Goal: Task Accomplishment & Management: Complete application form

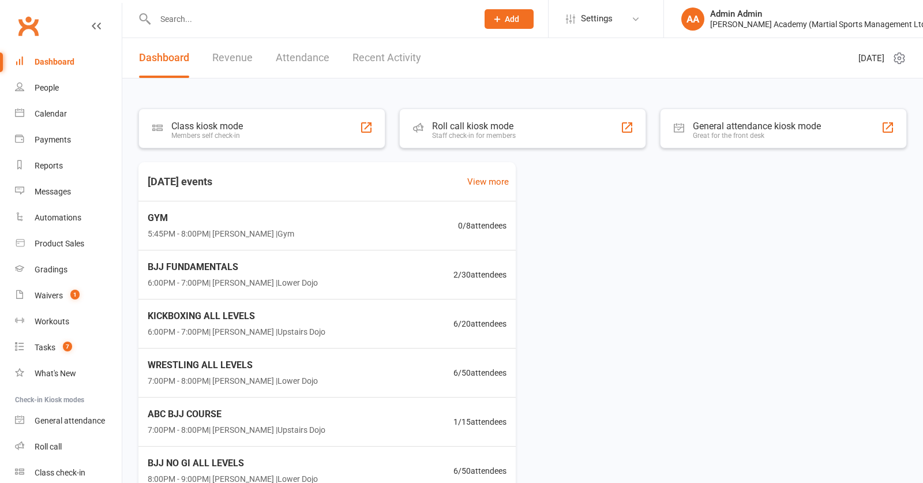
click at [299, 21] on input "text" at bounding box center [311, 19] width 318 height 16
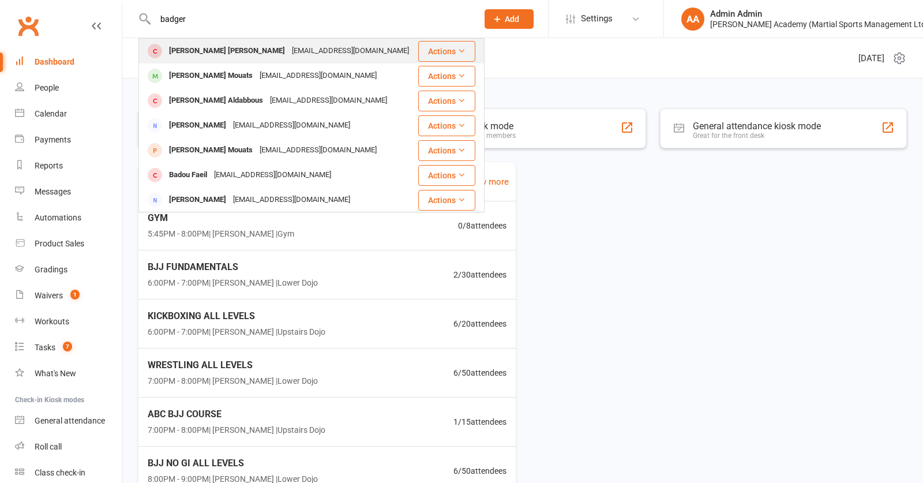
type input "badger"
click at [289, 51] on div "[EMAIL_ADDRESS][DOMAIN_NAME]" at bounding box center [351, 51] width 124 height 17
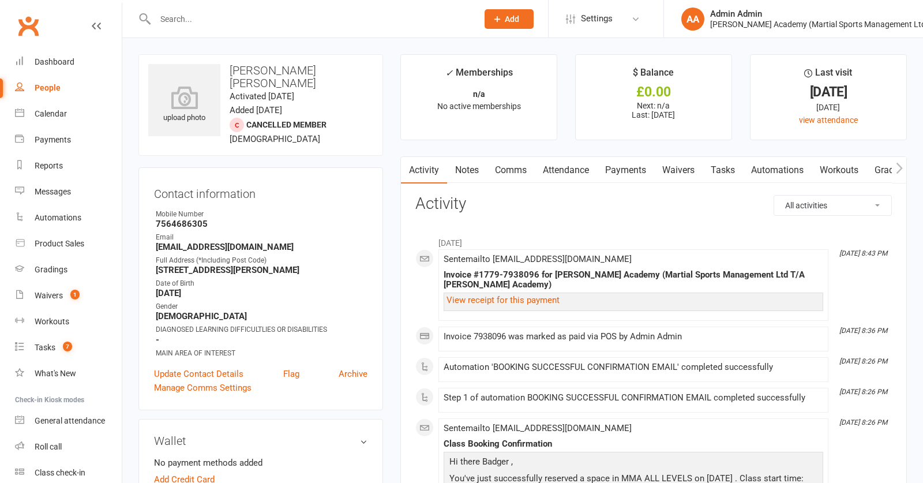
click at [254, 18] on input "text" at bounding box center [311, 19] width 318 height 16
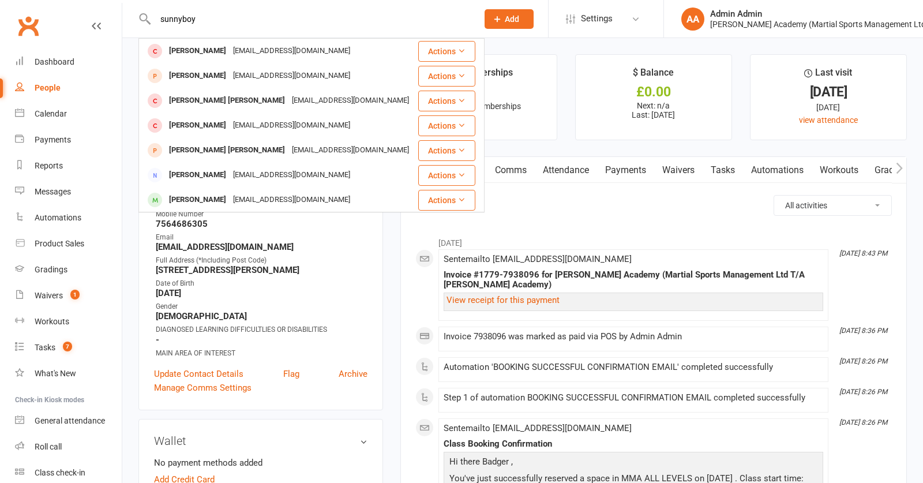
type input "sunny boy"
drag, startPoint x: 254, startPoint y: 18, endPoint x: 229, endPoint y: 52, distance: 41.7
click at [229, 52] on div "[PERSON_NAME]" at bounding box center [198, 51] width 64 height 17
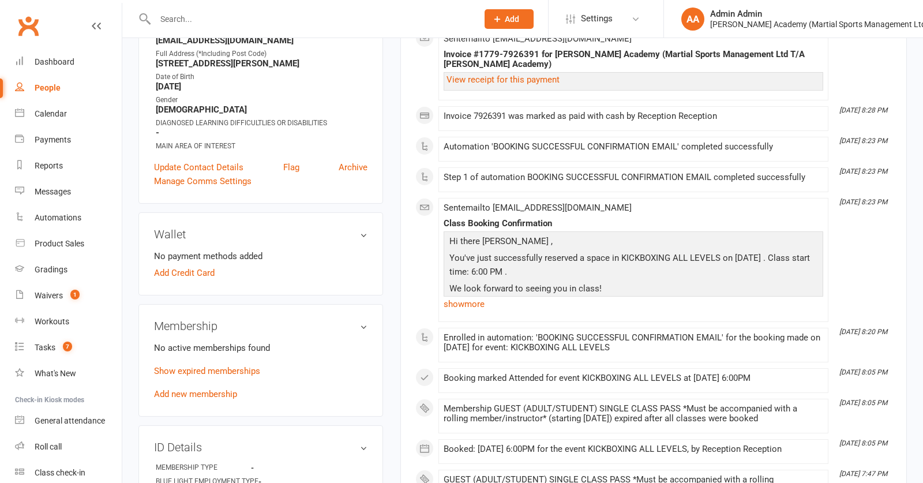
scroll to position [220, 0]
click at [209, 399] on link "Add new membership" at bounding box center [195, 394] width 83 height 10
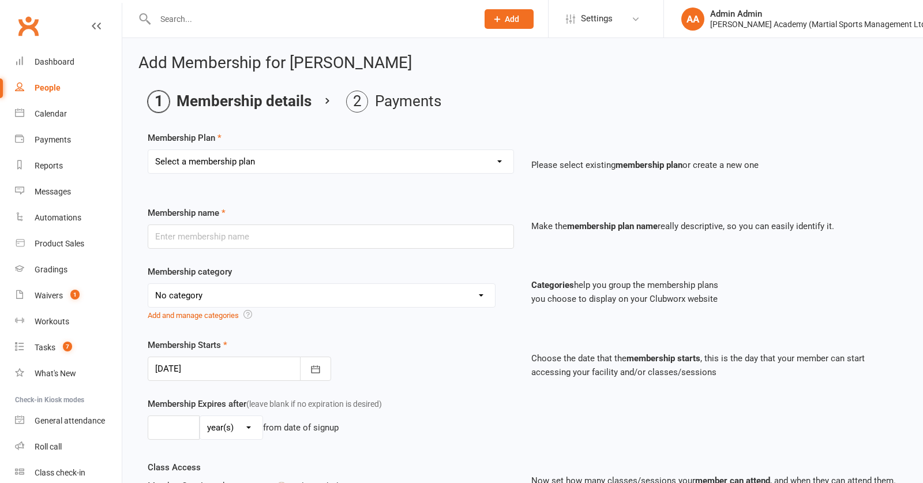
select select "10"
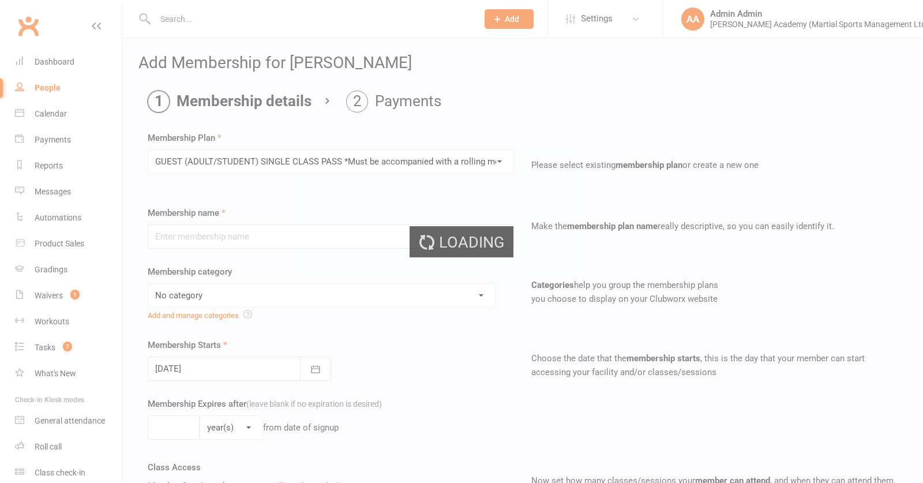
type input "GUEST (ADULT/STUDENT) SINGLE CLASS PASS *Must be accompanied with a rolling mem…"
select select "7"
type input "1"
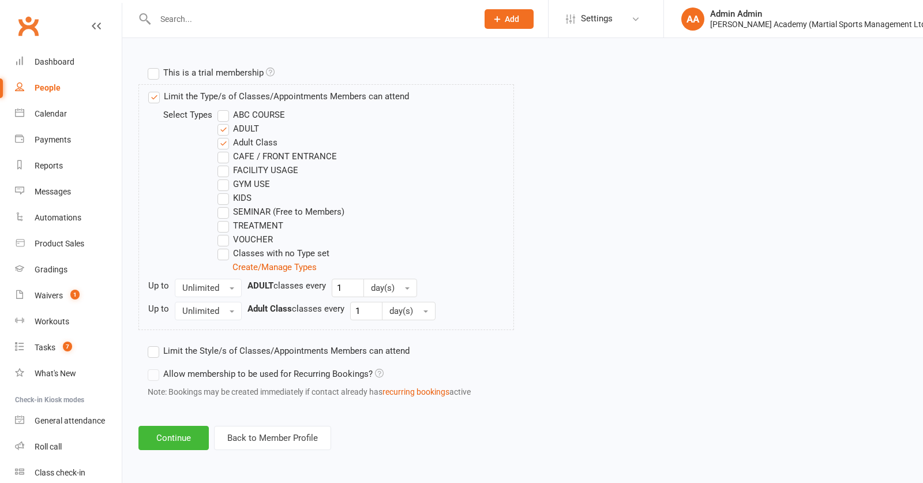
scroll to position [564, 0]
click at [167, 439] on button "Continue" at bounding box center [173, 438] width 70 height 24
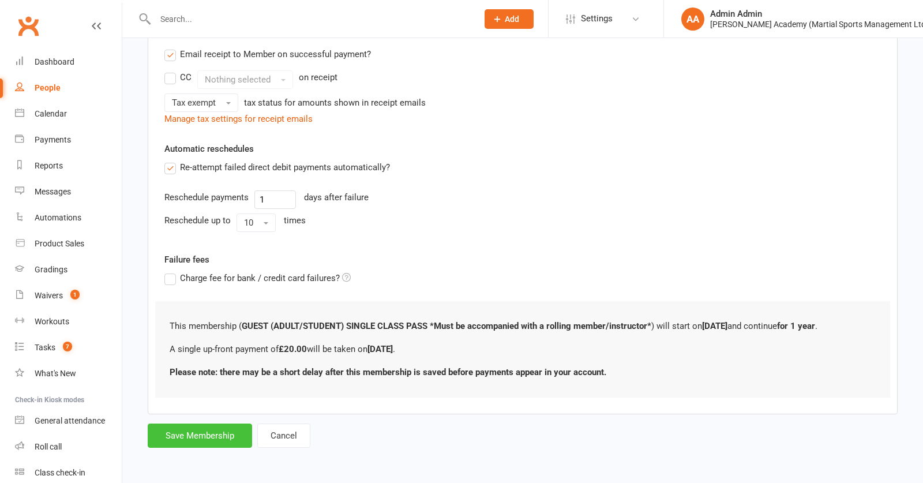
scroll to position [241, 0]
click at [212, 437] on button "Save Membership" at bounding box center [200, 436] width 104 height 24
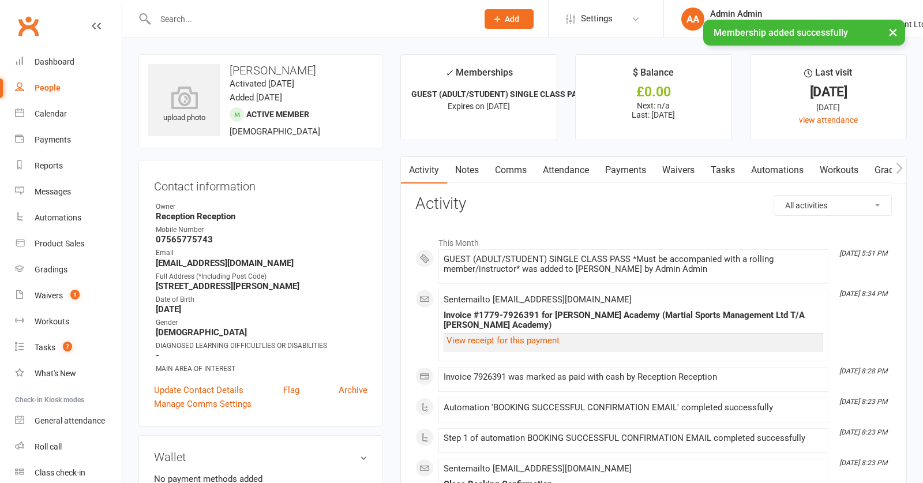
click at [203, 17] on input "text" at bounding box center [311, 19] width 318 height 16
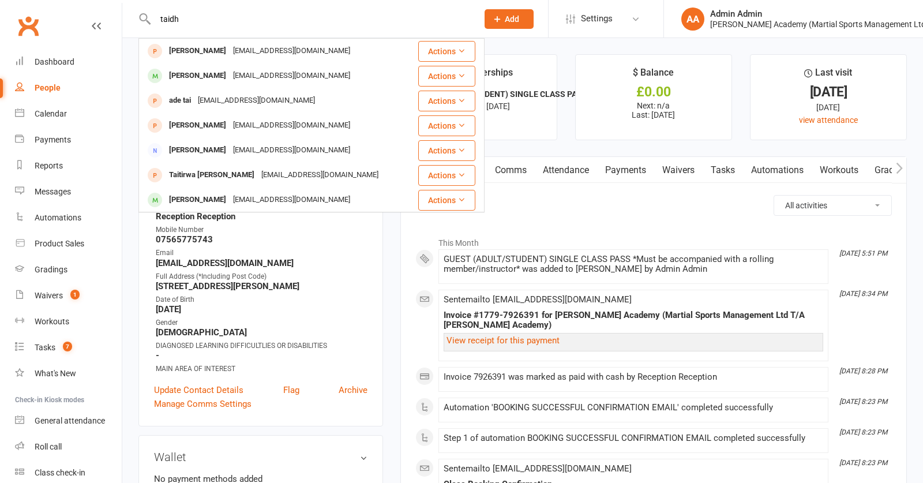
type input "taidhg"
drag, startPoint x: 198, startPoint y: 19, endPoint x: 140, endPoint y: 20, distance: 57.7
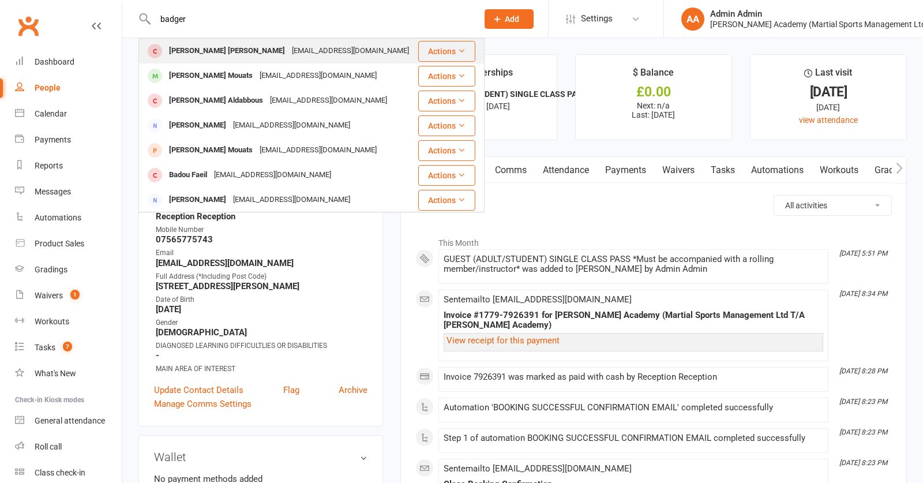
type input "badger"
click at [289, 54] on div "[EMAIL_ADDRESS][DOMAIN_NAME]" at bounding box center [351, 51] width 124 height 17
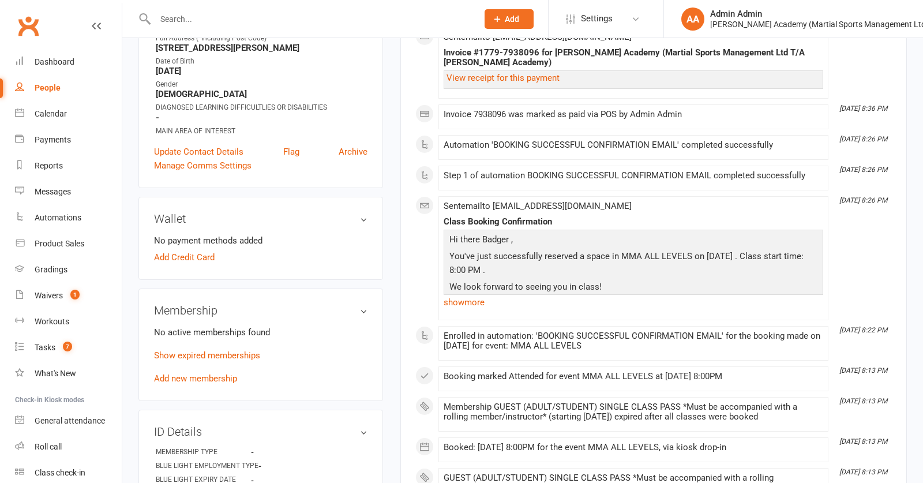
scroll to position [227, 0]
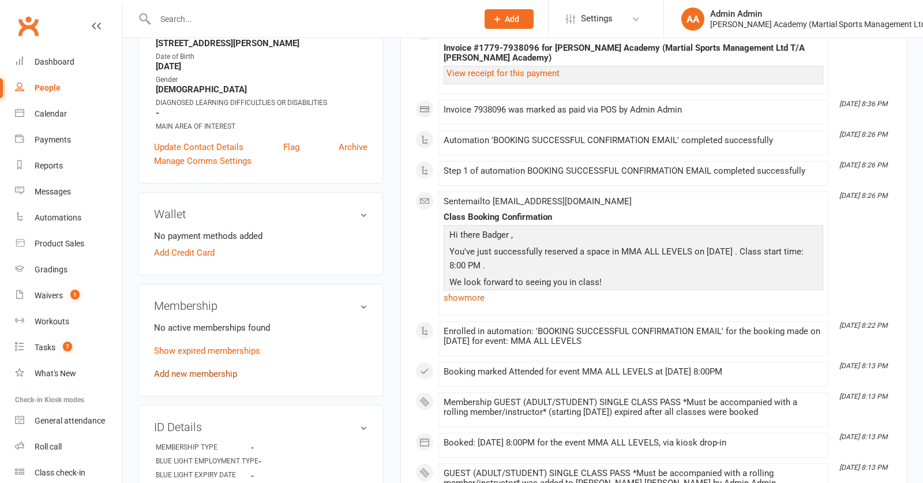
click at [216, 369] on link "Add new membership" at bounding box center [195, 374] width 83 height 10
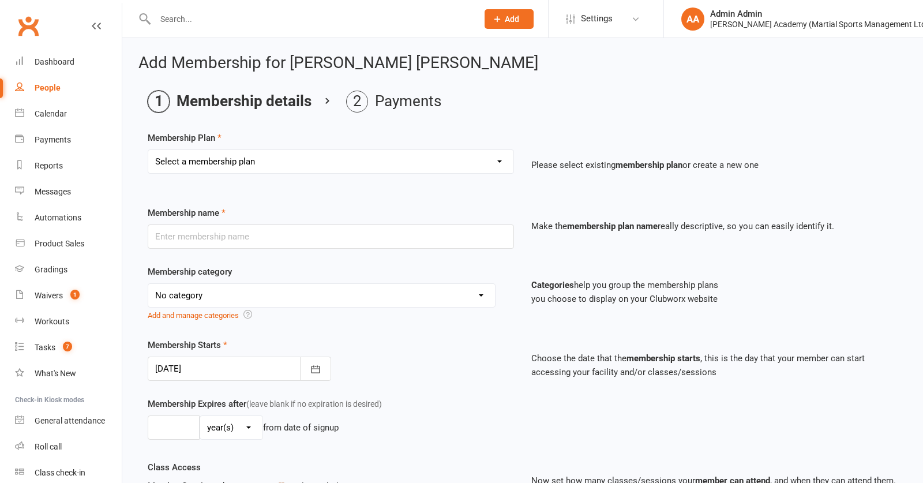
select select "10"
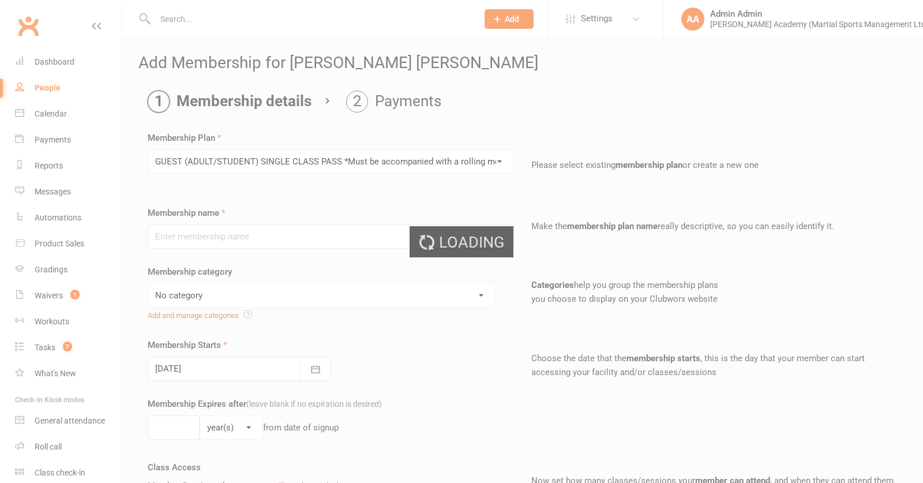
type input "GUEST (ADULT/STUDENT) SINGLE CLASS PASS *Must be accompanied with a rolling mem…"
select select "7"
type input "1"
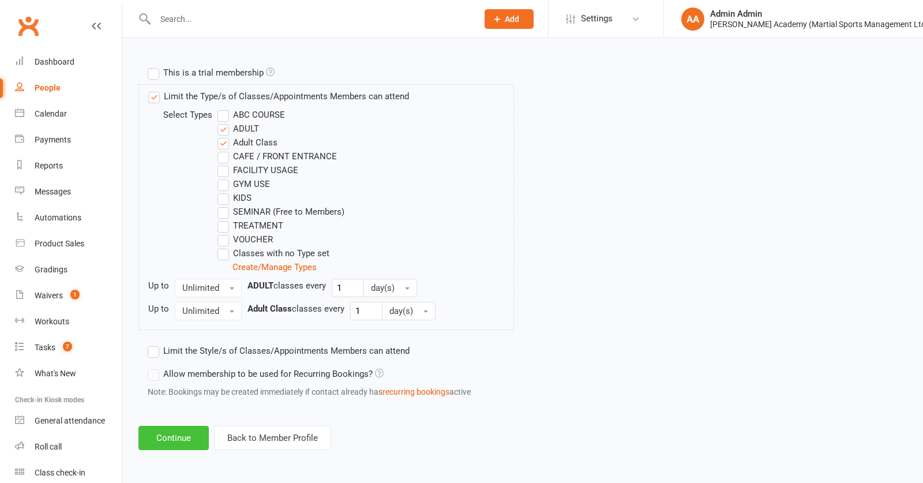
scroll to position [564, 0]
click at [197, 440] on button "Continue" at bounding box center [173, 438] width 70 height 24
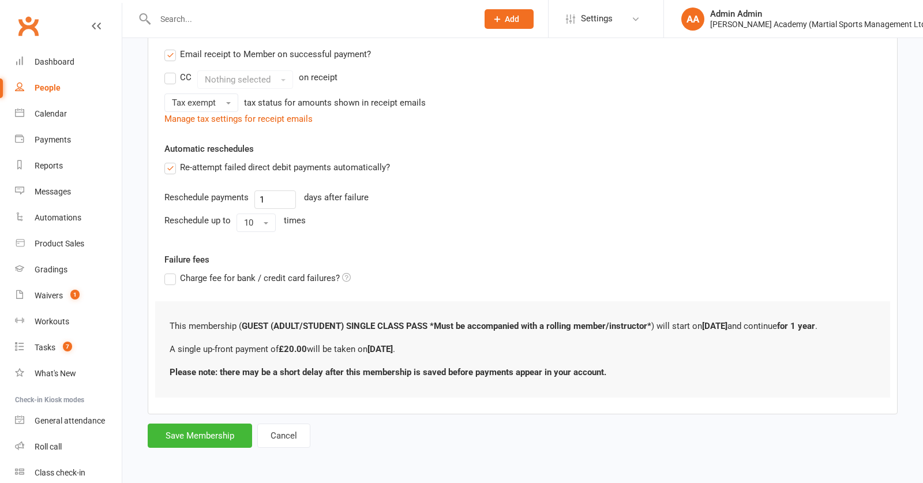
scroll to position [241, 0]
click at [235, 439] on button "Save Membership" at bounding box center [200, 436] width 104 height 24
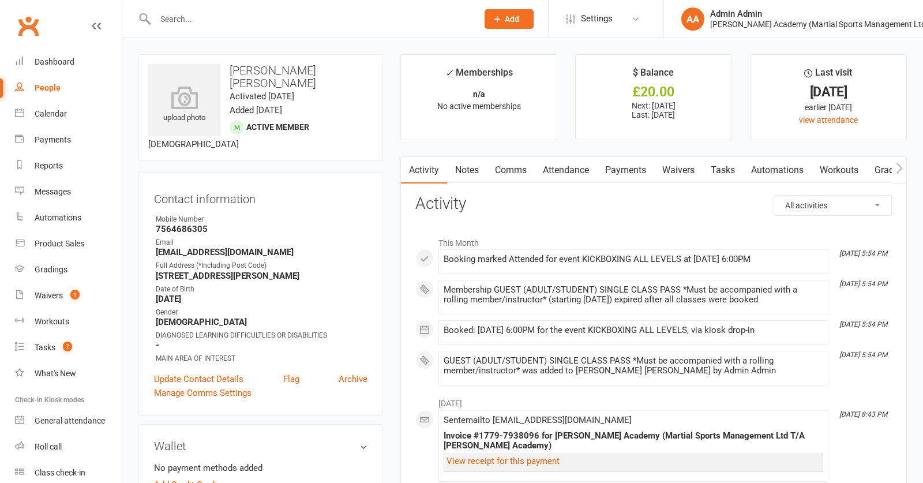
click at [637, 172] on link "Payments" at bounding box center [625, 170] width 57 height 27
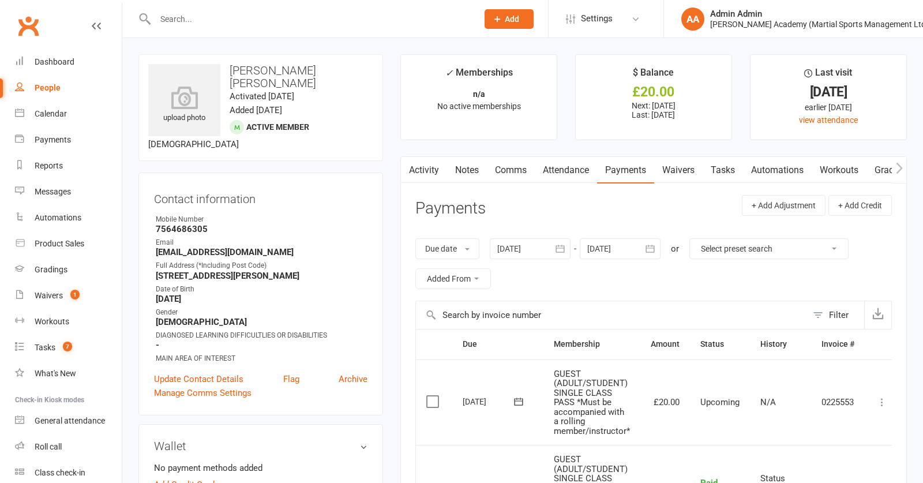
click at [432, 400] on label at bounding box center [434, 402] width 16 height 12
click at [432, 396] on input "checkbox" at bounding box center [430, 396] width 8 height 0
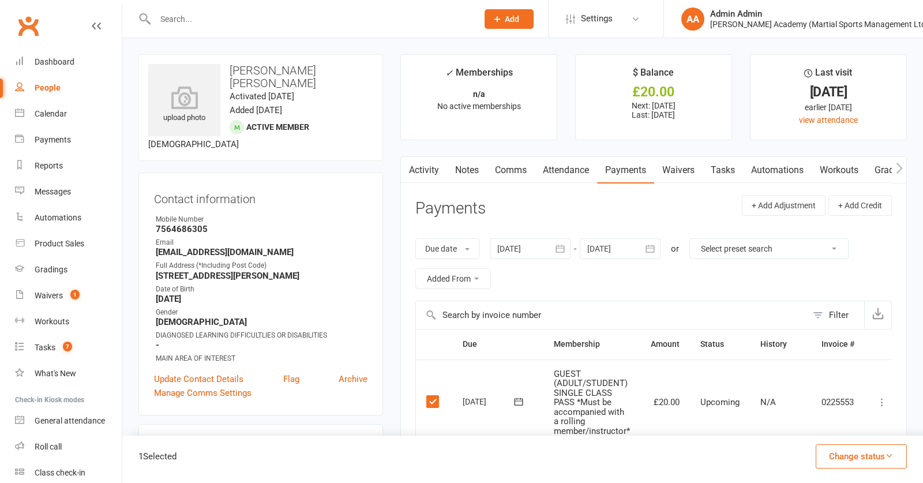
click at [884, 400] on icon at bounding box center [882, 402] width 12 height 12
click at [850, 449] on link "Mark as Paid (POS)" at bounding box center [831, 447] width 114 height 23
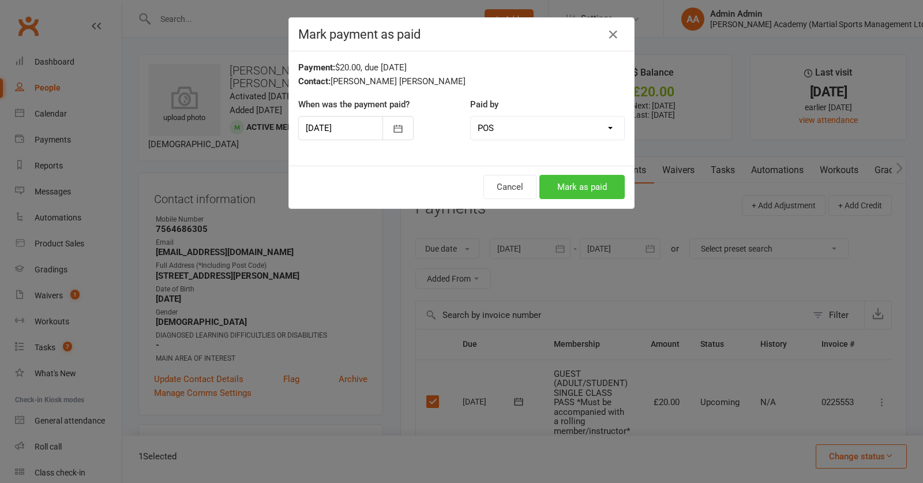
click at [595, 187] on button "Mark as paid" at bounding box center [582, 187] width 85 height 24
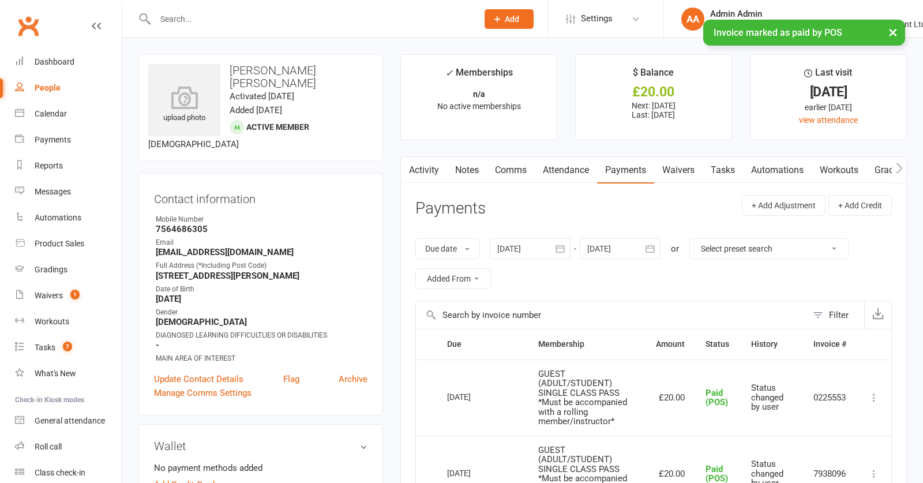
click at [238, 14] on input "text" at bounding box center [311, 19] width 318 height 16
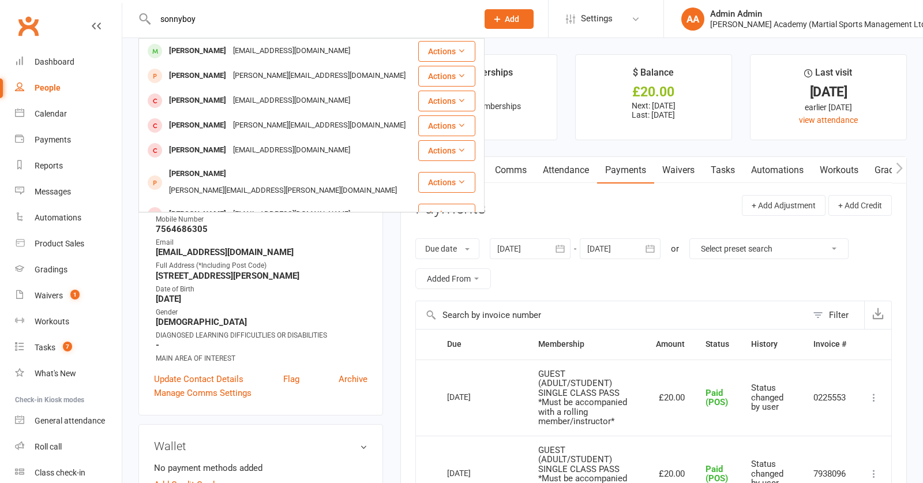
type input "[PERSON_NAME]"
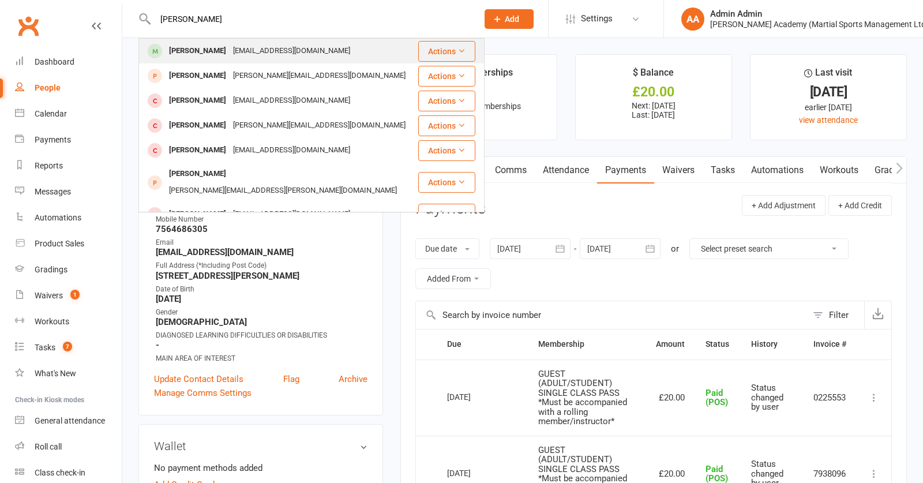
drag, startPoint x: 238, startPoint y: 14, endPoint x: 239, endPoint y: 52, distance: 38.1
click at [239, 52] on div "[EMAIL_ADDRESS][DOMAIN_NAME]" at bounding box center [292, 51] width 124 height 17
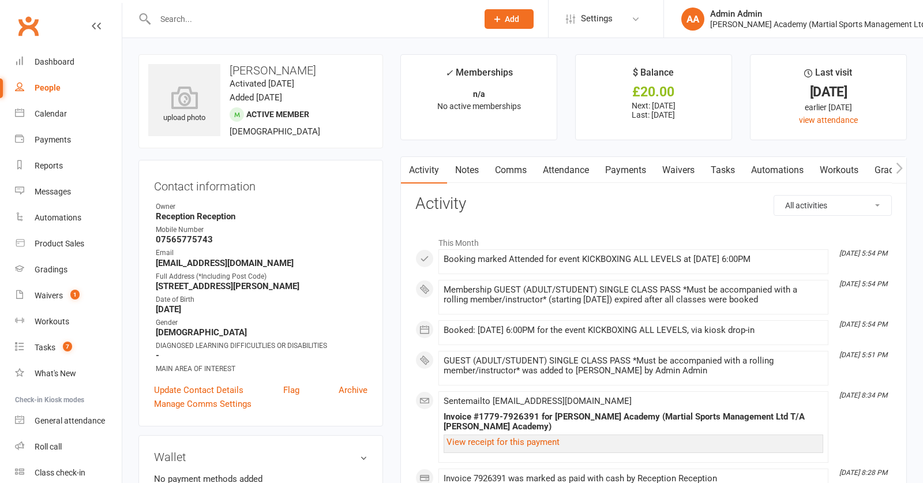
click at [640, 173] on link "Payments" at bounding box center [625, 170] width 57 height 27
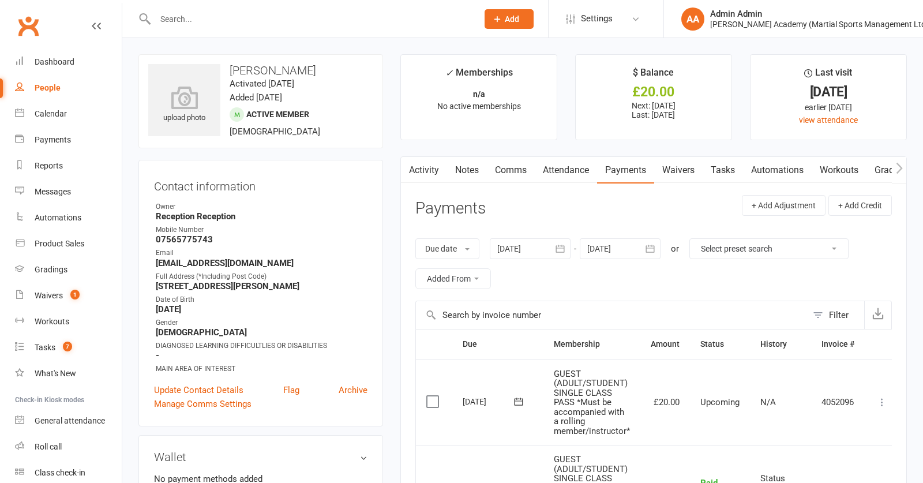
click at [432, 406] on label at bounding box center [434, 402] width 16 height 12
click at [432, 396] on input "checkbox" at bounding box center [430, 396] width 8 height 0
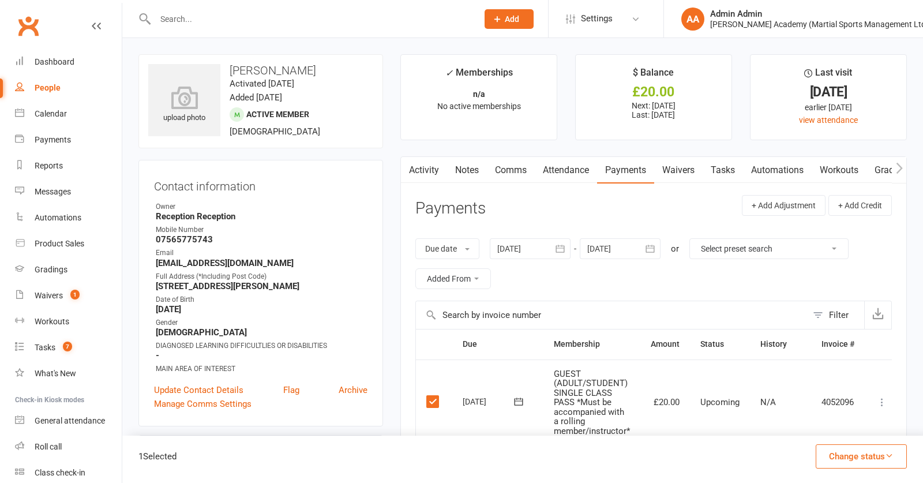
click at [888, 404] on icon at bounding box center [882, 402] width 12 height 12
click at [834, 451] on link "Mark as Paid (POS)" at bounding box center [831, 447] width 114 height 23
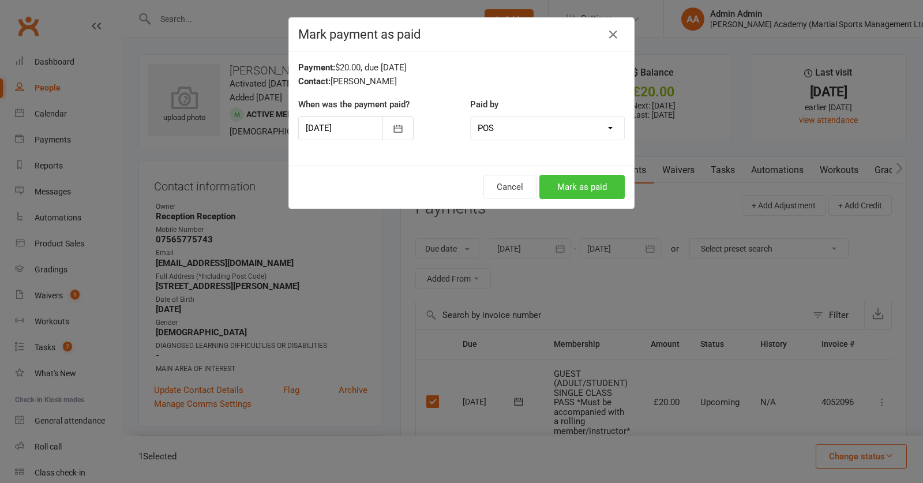
click at [602, 189] on button "Mark as paid" at bounding box center [582, 187] width 85 height 24
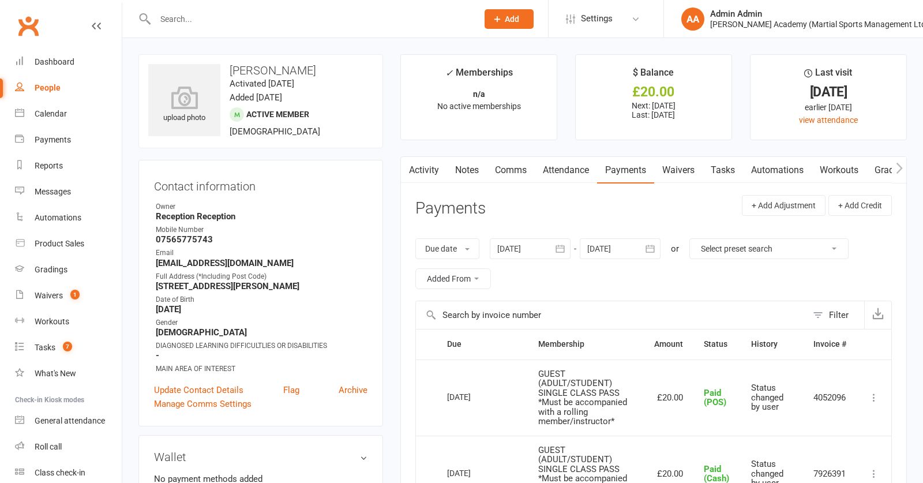
click at [302, 23] on input "text" at bounding box center [311, 19] width 318 height 16
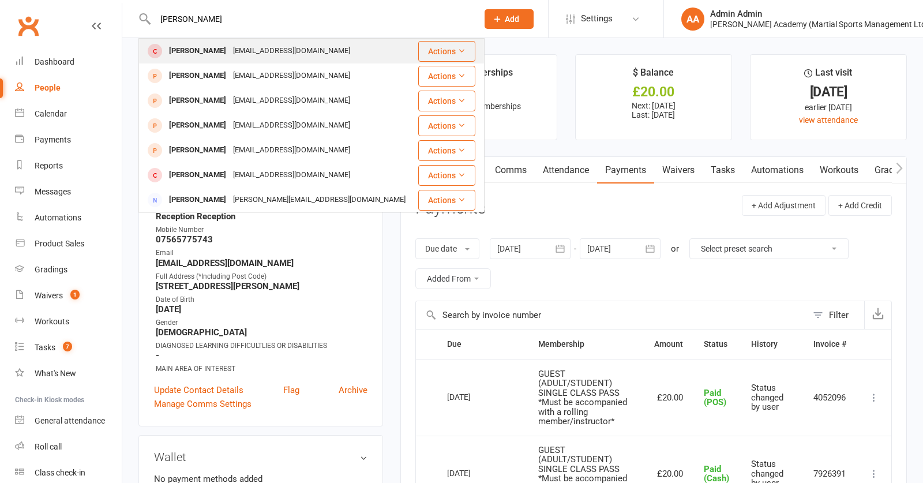
type input "luka murphy"
drag, startPoint x: 235, startPoint y: 55, endPoint x: 244, endPoint y: 61, distance: 10.1
click at [238, 58] on div "Lukamurphy26@gmail.com" at bounding box center [292, 51] width 124 height 17
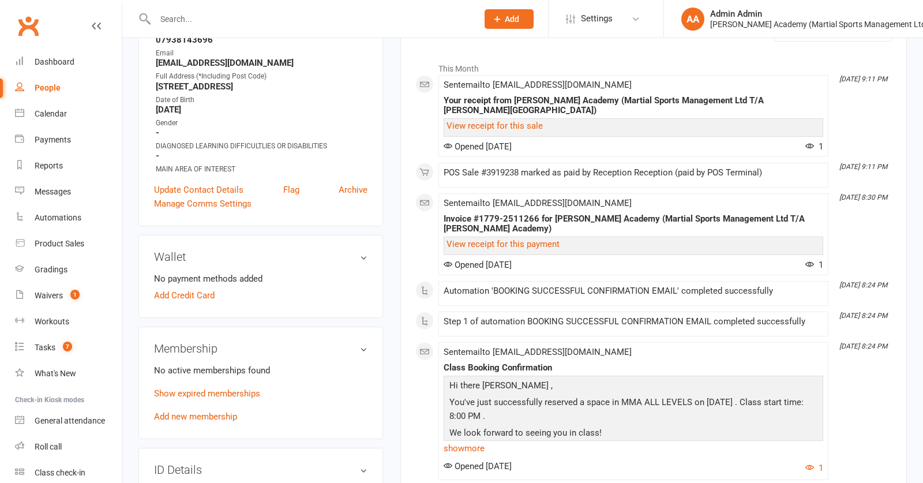
scroll to position [271, 0]
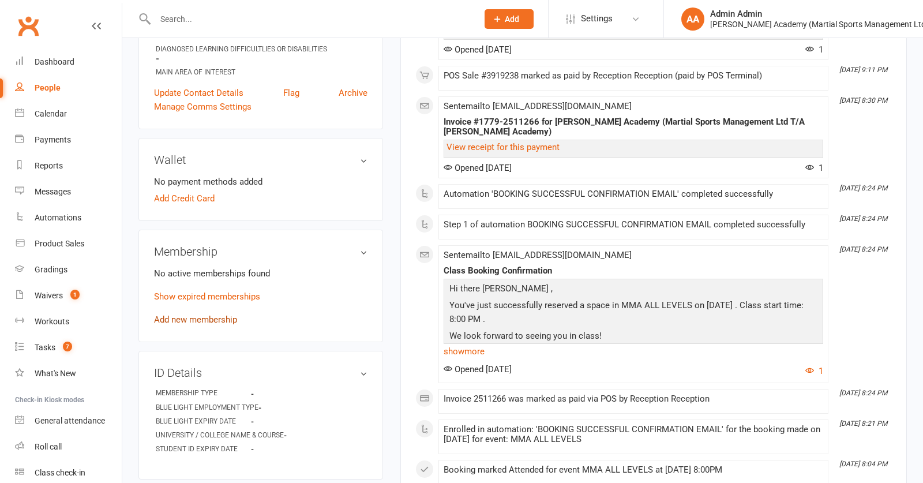
click at [223, 321] on link "Add new membership" at bounding box center [195, 319] width 83 height 10
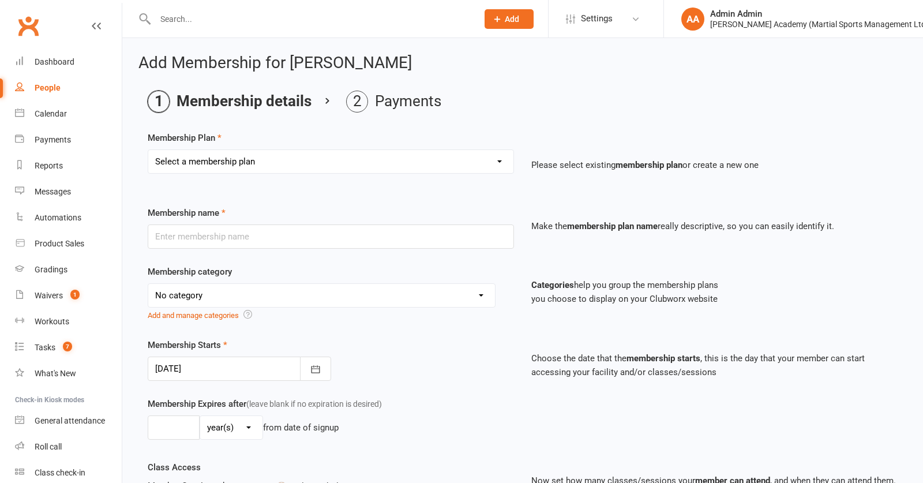
click at [236, 17] on input "text" at bounding box center [311, 19] width 318 height 16
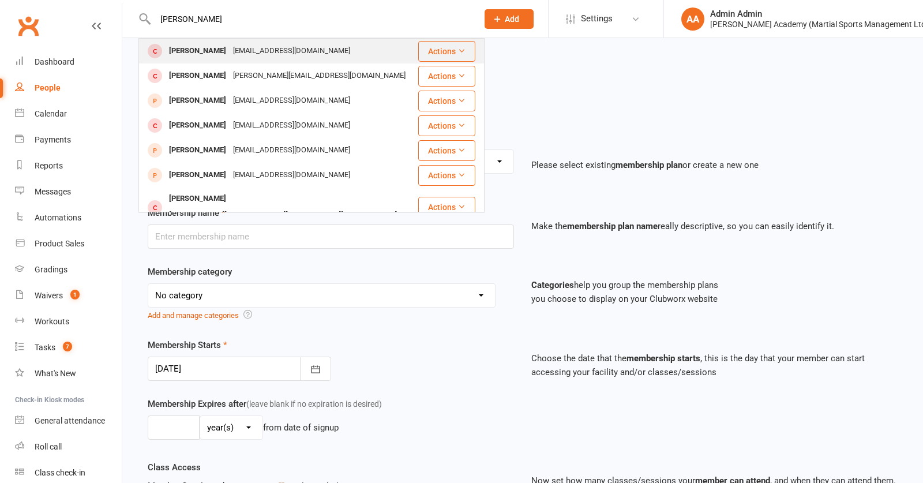
type input "alfie duffy"
click at [230, 55] on div "[EMAIL_ADDRESS][DOMAIN_NAME]" at bounding box center [292, 51] width 124 height 17
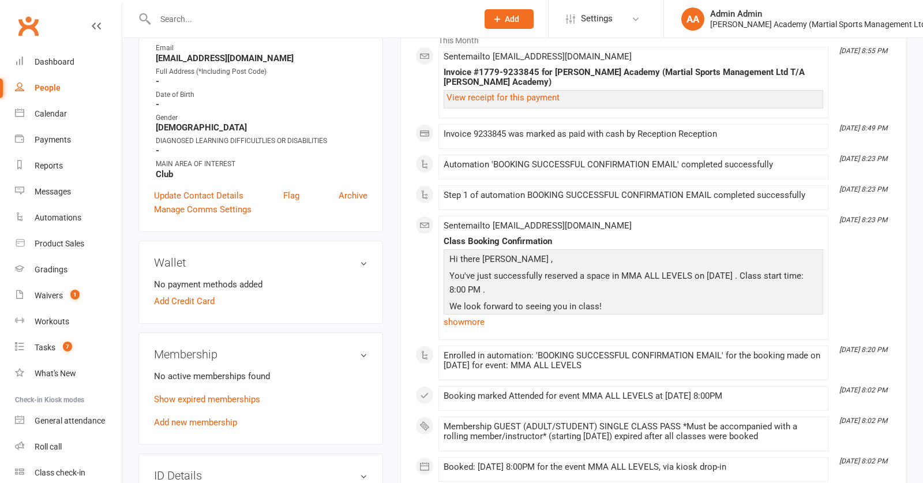
scroll to position [204, 0]
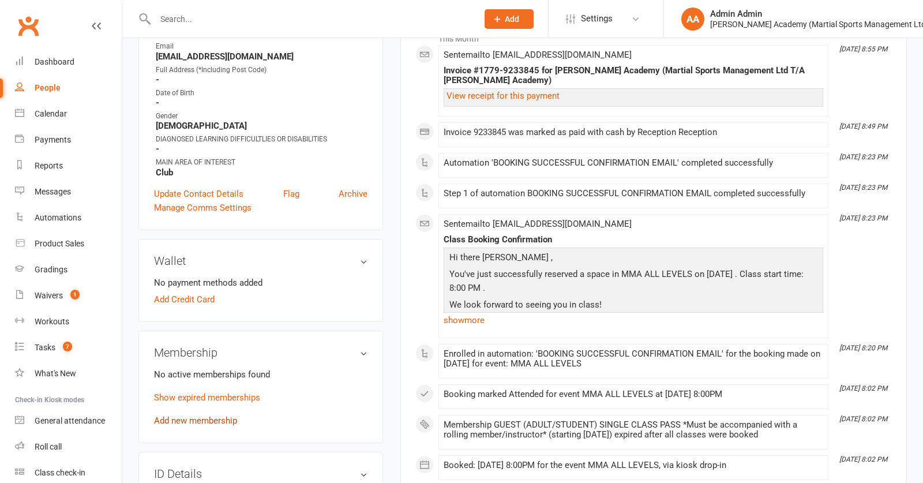
click at [225, 425] on link "Add new membership" at bounding box center [195, 420] width 83 height 10
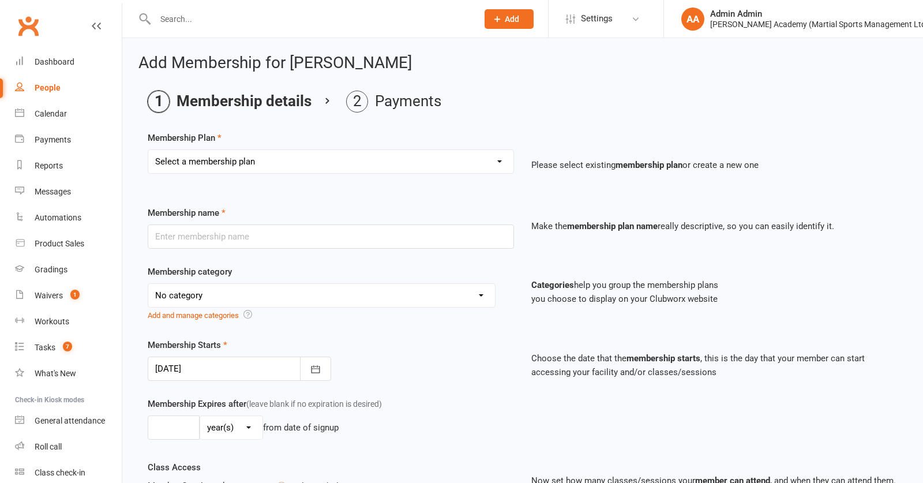
select select "10"
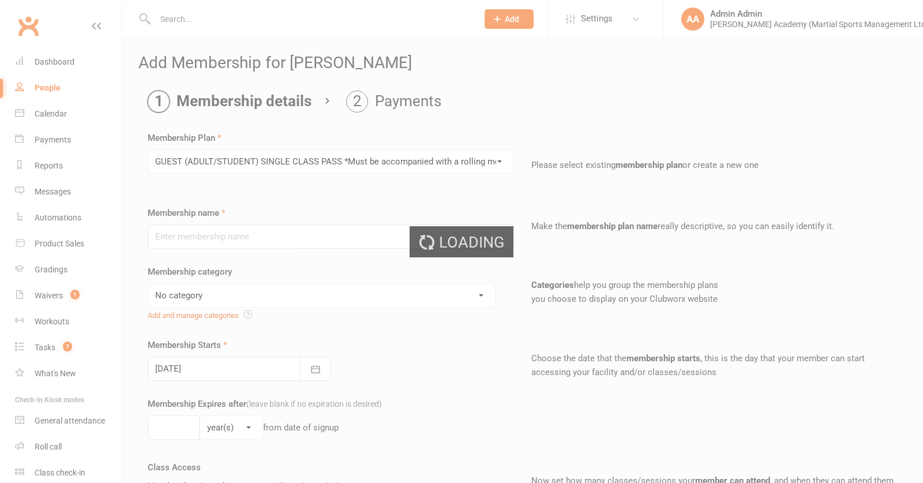
type input "GUEST (ADULT/STUDENT) SINGLE CLASS PASS *Must be accompanied with a rolling mem…"
select select "7"
type input "1"
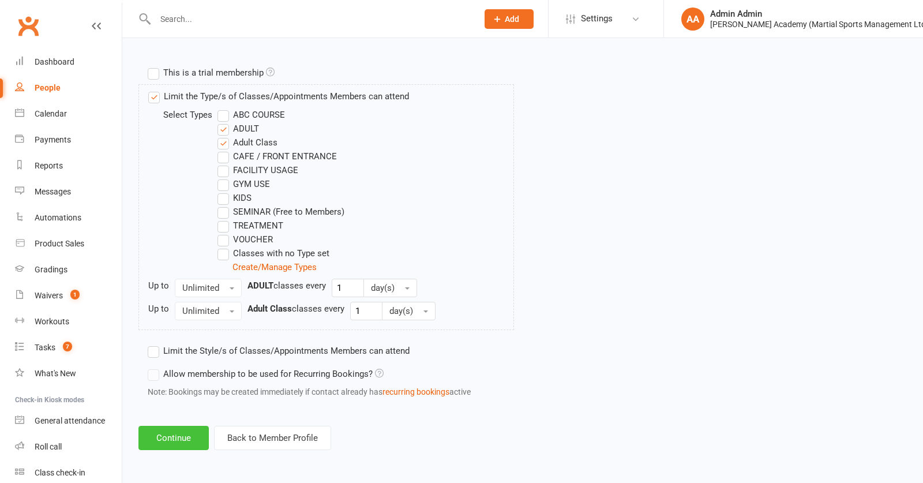
click at [185, 433] on button "Continue" at bounding box center [173, 438] width 70 height 24
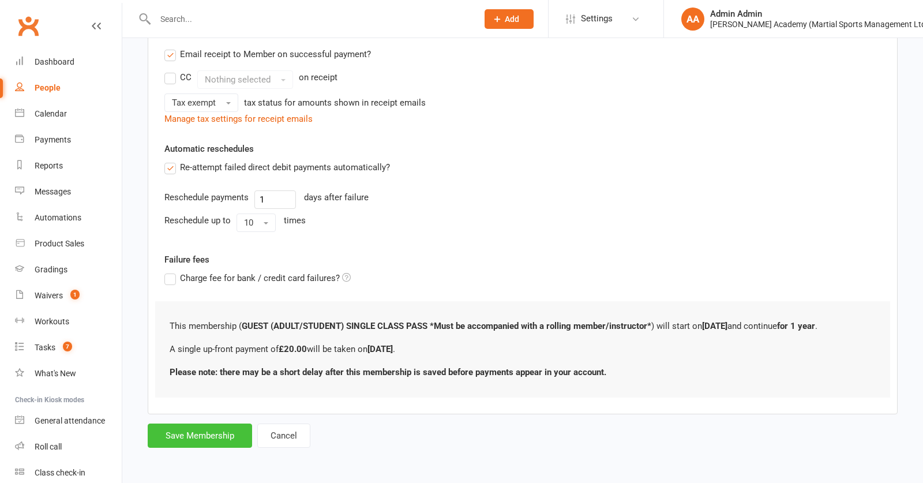
scroll to position [241, 0]
click at [206, 439] on button "Save Membership" at bounding box center [200, 436] width 104 height 24
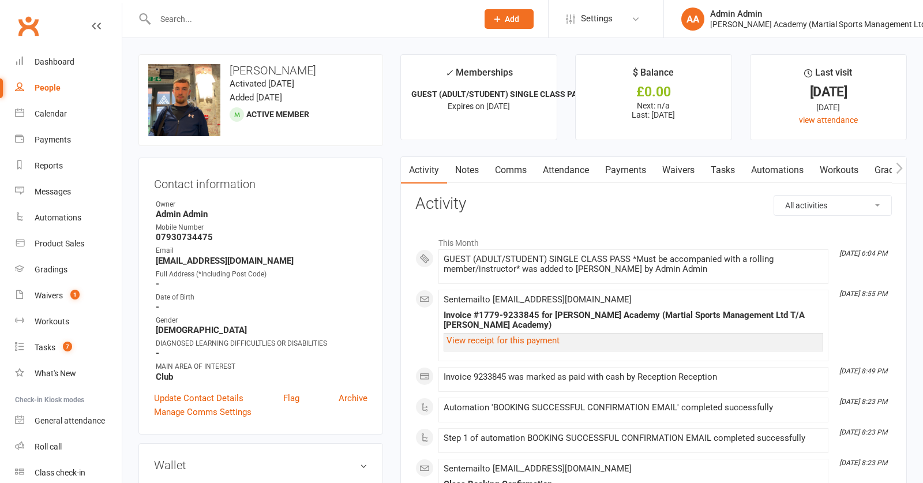
click at [649, 170] on link "Payments" at bounding box center [625, 170] width 57 height 27
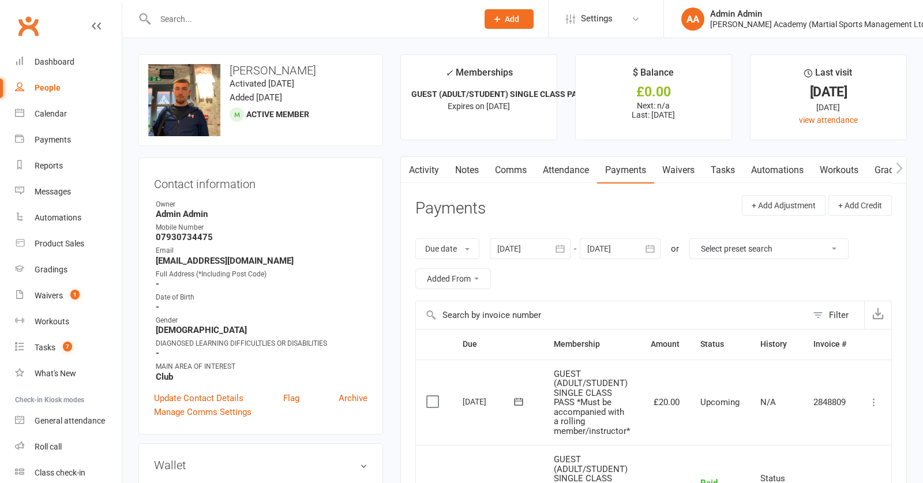
click at [433, 403] on label at bounding box center [434, 402] width 16 height 12
click at [433, 396] on input "checkbox" at bounding box center [430, 396] width 8 height 0
click at [876, 399] on icon at bounding box center [874, 402] width 12 height 12
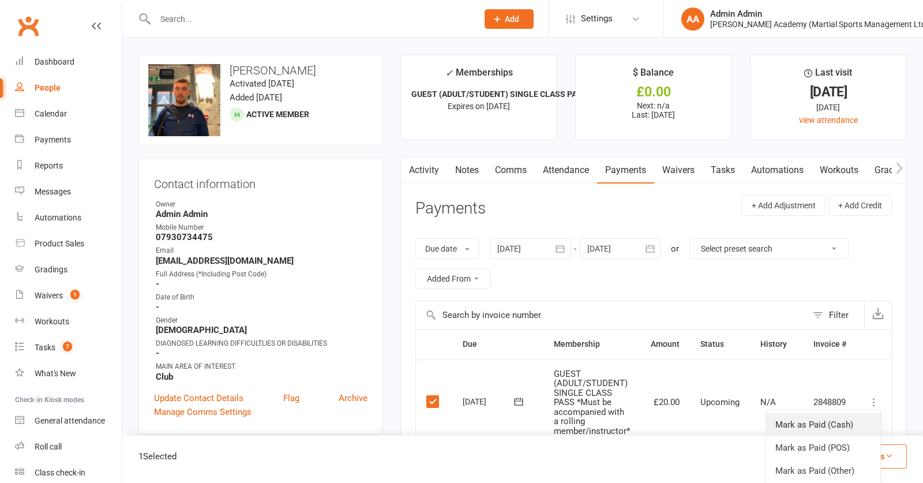
click at [818, 423] on link "Mark as Paid (Cash)" at bounding box center [823, 424] width 114 height 23
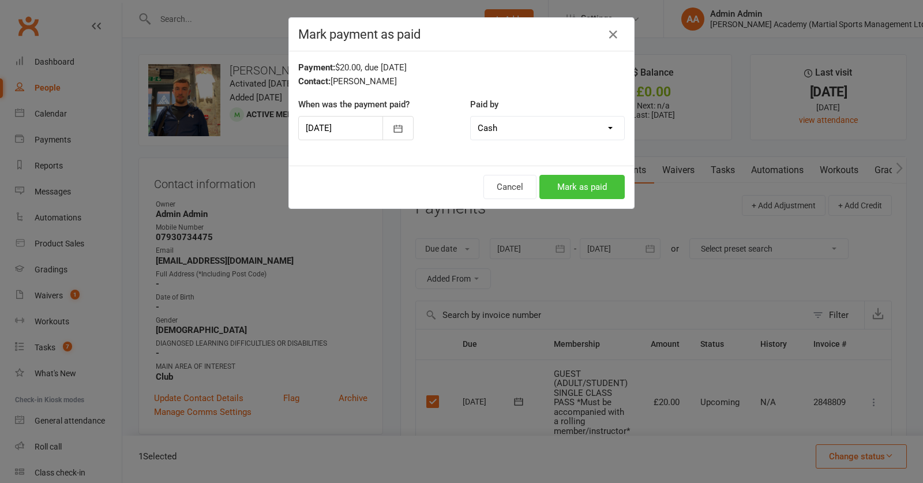
click at [613, 194] on button "Mark as paid" at bounding box center [582, 187] width 85 height 24
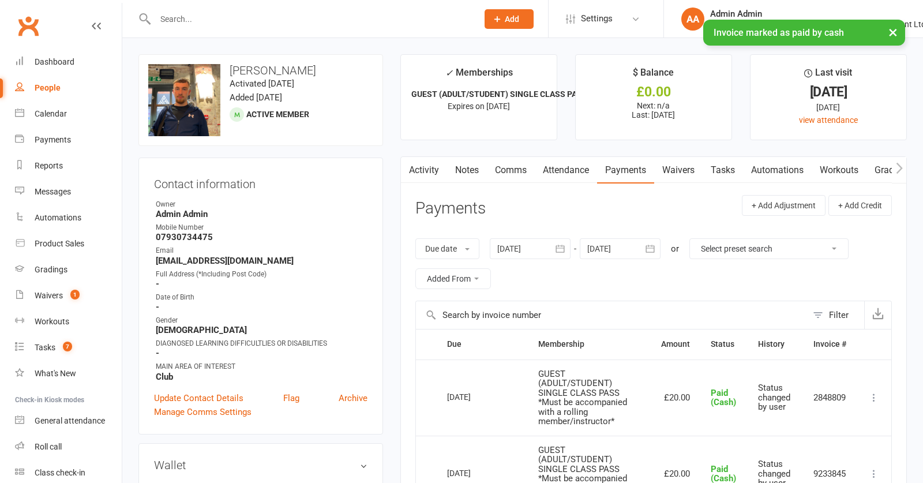
click at [343, 20] on div "× Invoice marked as paid by cash" at bounding box center [454, 20] width 908 height 0
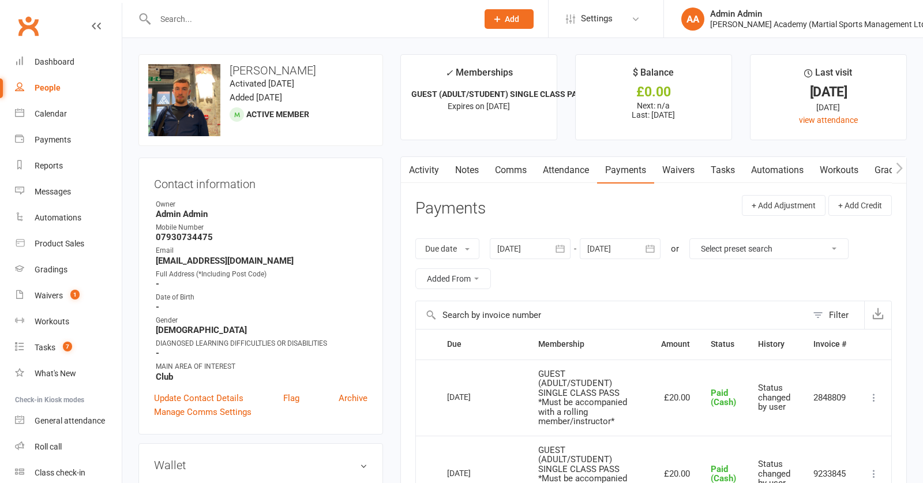
click at [297, 17] on input "text" at bounding box center [311, 19] width 318 height 16
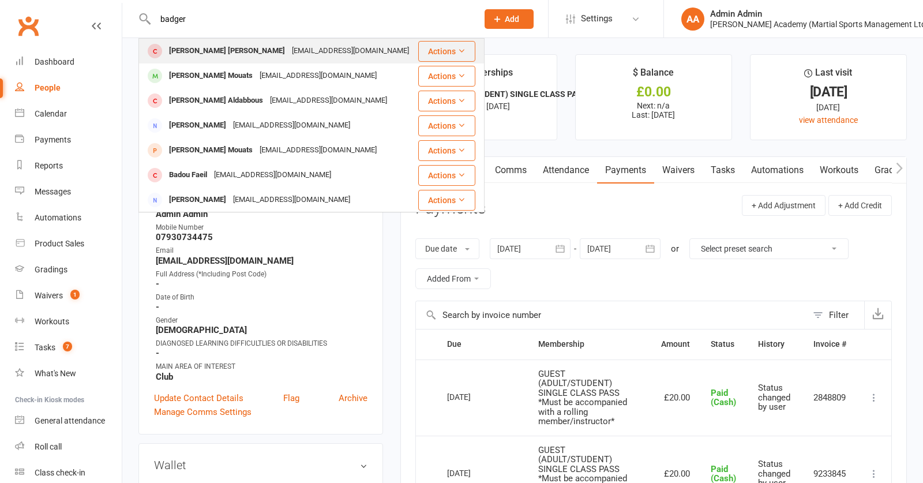
type input "badger"
click at [289, 54] on div "[EMAIL_ADDRESS][DOMAIN_NAME]" at bounding box center [351, 51] width 124 height 17
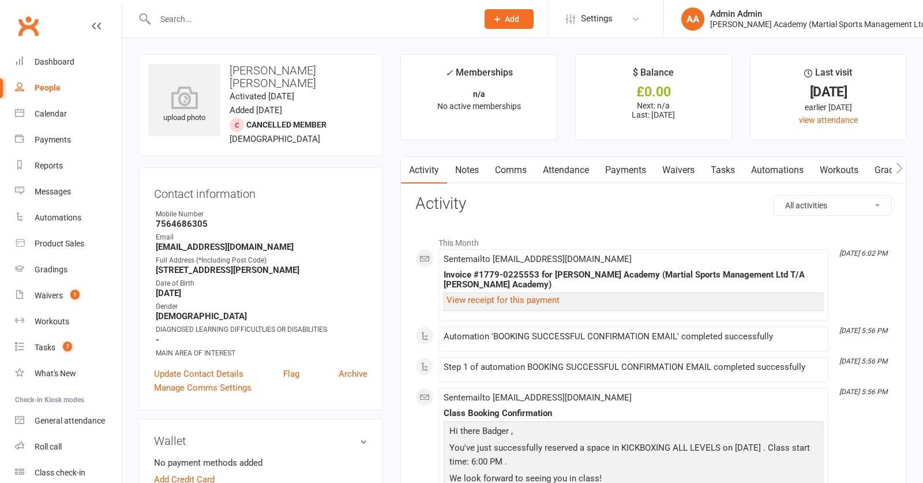
click at [632, 169] on link "Payments" at bounding box center [625, 170] width 57 height 27
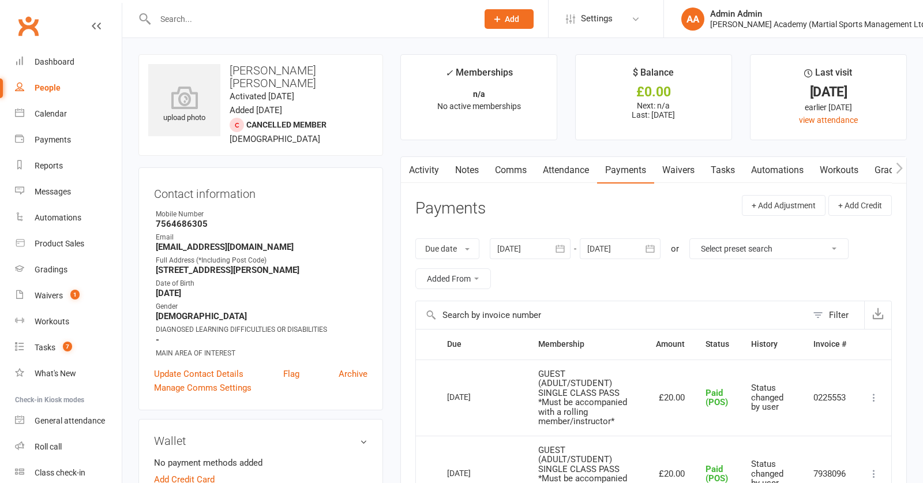
click at [215, 25] on input "text" at bounding box center [311, 19] width 318 height 16
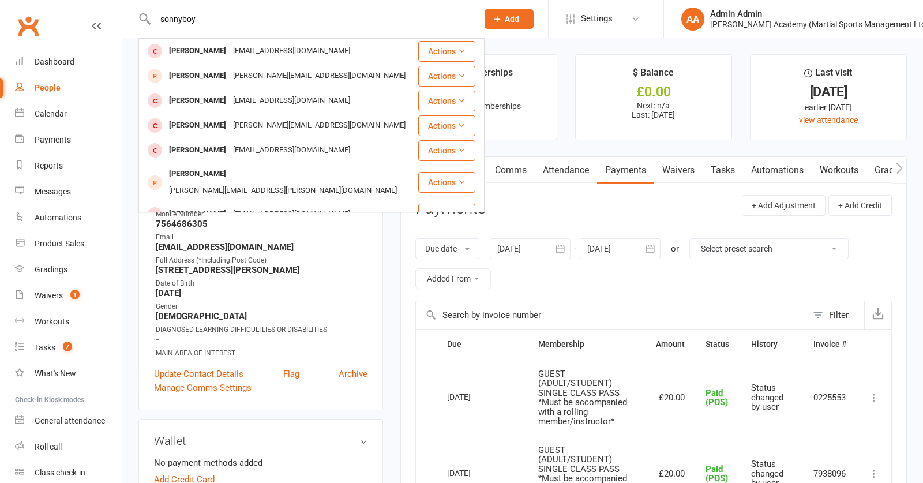
type input "[PERSON_NAME]"
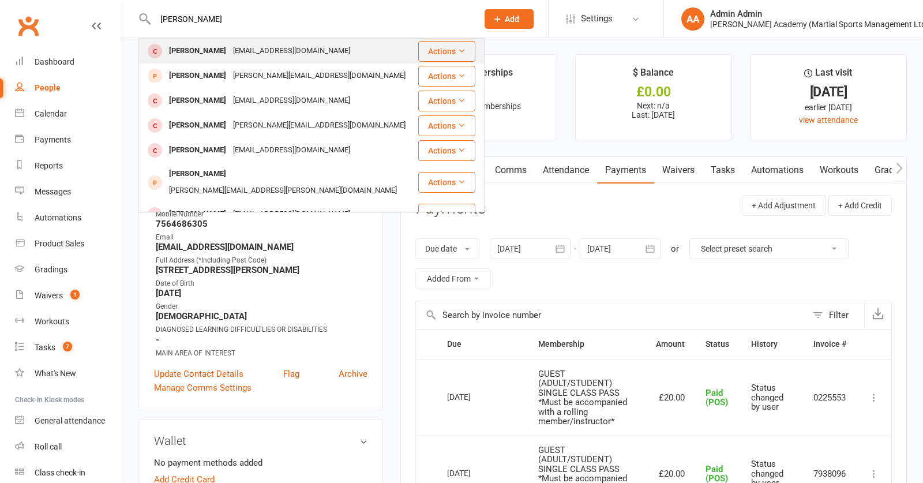
drag, startPoint x: 215, startPoint y: 25, endPoint x: 218, endPoint y: 53, distance: 28.4
click at [218, 53] on div "[PERSON_NAME]" at bounding box center [198, 51] width 64 height 17
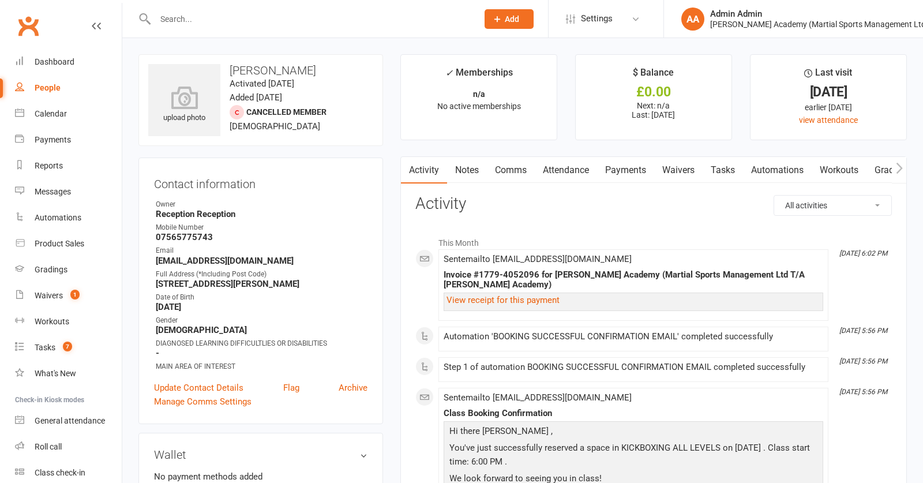
click at [646, 173] on link "Payments" at bounding box center [625, 170] width 57 height 27
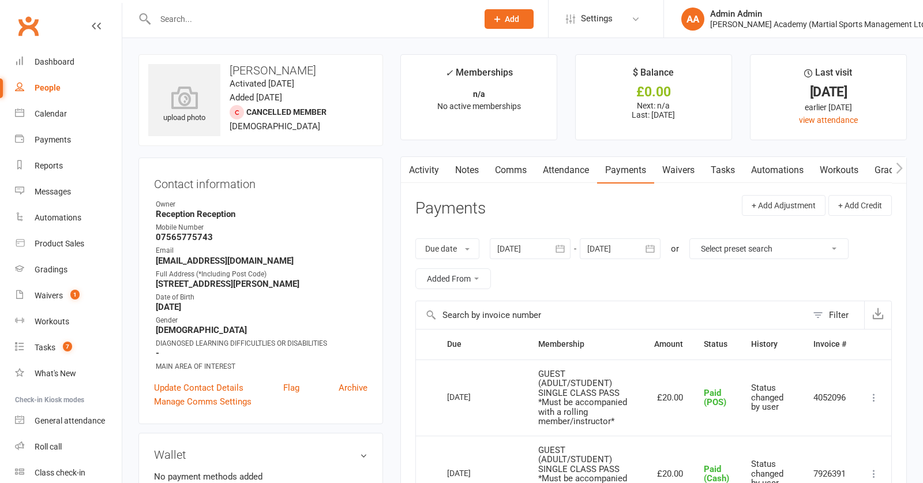
click at [368, 19] on input "text" at bounding box center [311, 19] width 318 height 16
